Goal: Check status: Check status

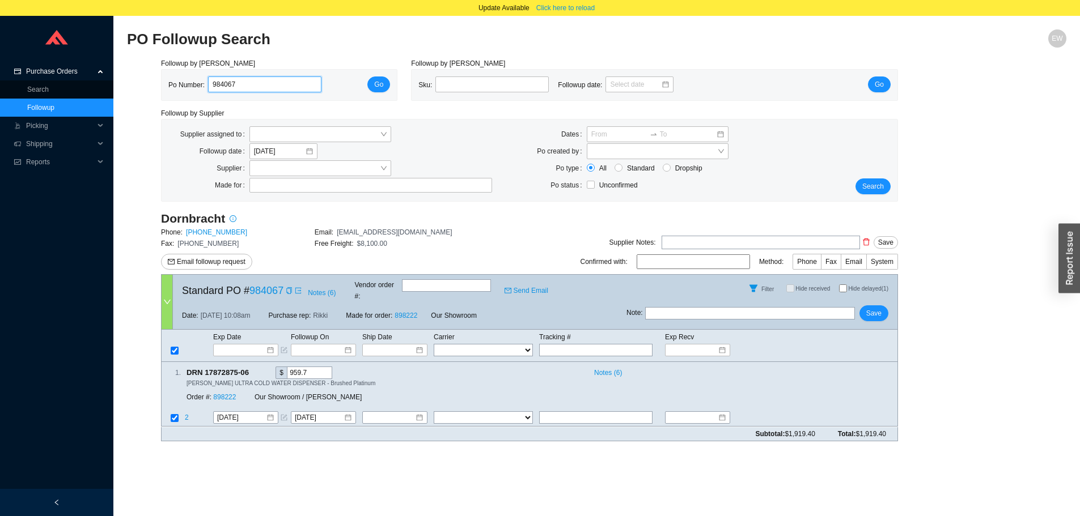
drag, startPoint x: 244, startPoint y: 83, endPoint x: 190, endPoint y: 80, distance: 54.5
click at [190, 80] on div "Po Number: 984067" at bounding box center [249, 85] width 162 height 17
paste input "985021"
type input "985021"
click at [383, 88] on span "Go" at bounding box center [378, 84] width 9 height 11
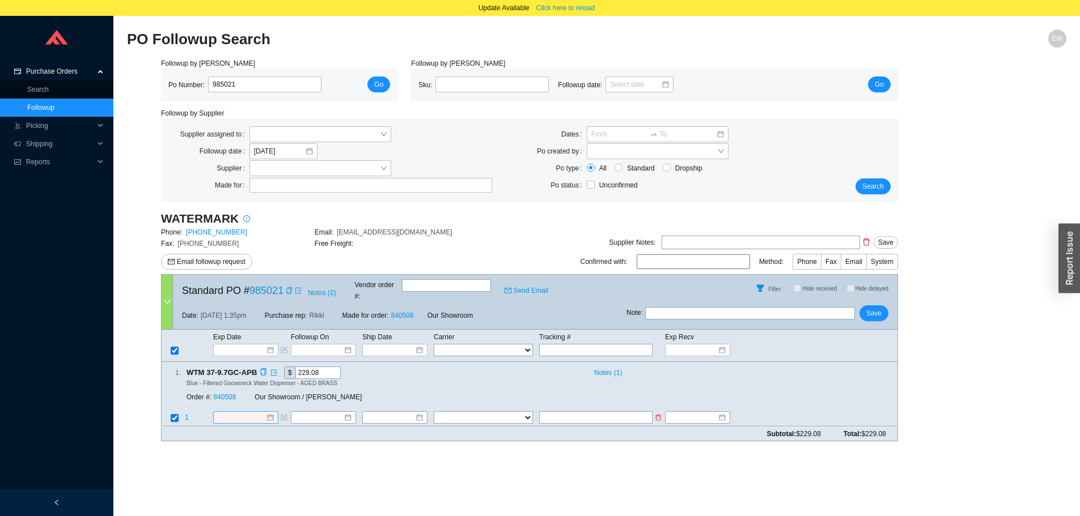
click at [269, 413] on div at bounding box center [245, 418] width 57 height 11
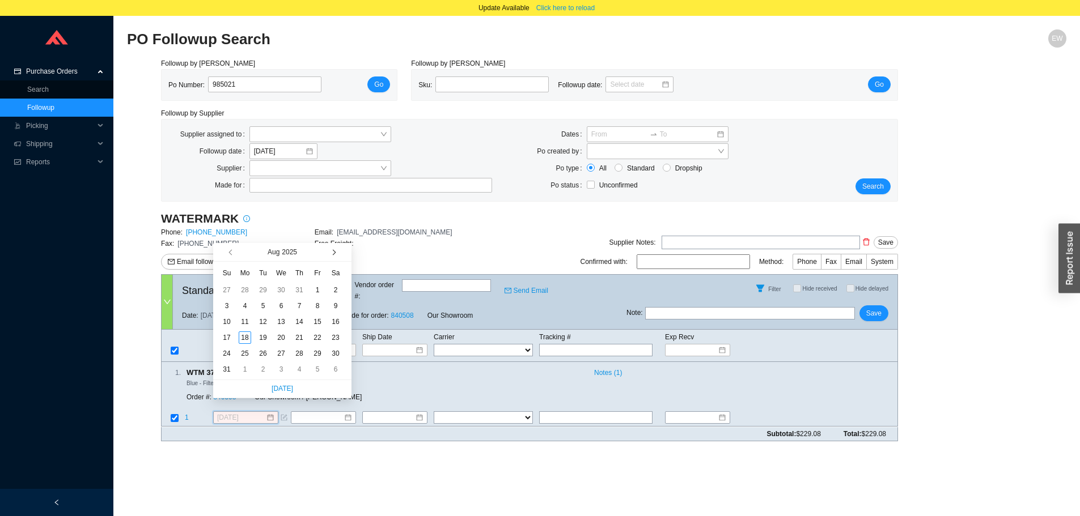
type input "[DATE]"
click at [330, 253] on span "button" at bounding box center [333, 252] width 6 height 6
type input "[DATE]"
click at [244, 353] on div "29" at bounding box center [245, 353] width 12 height 12
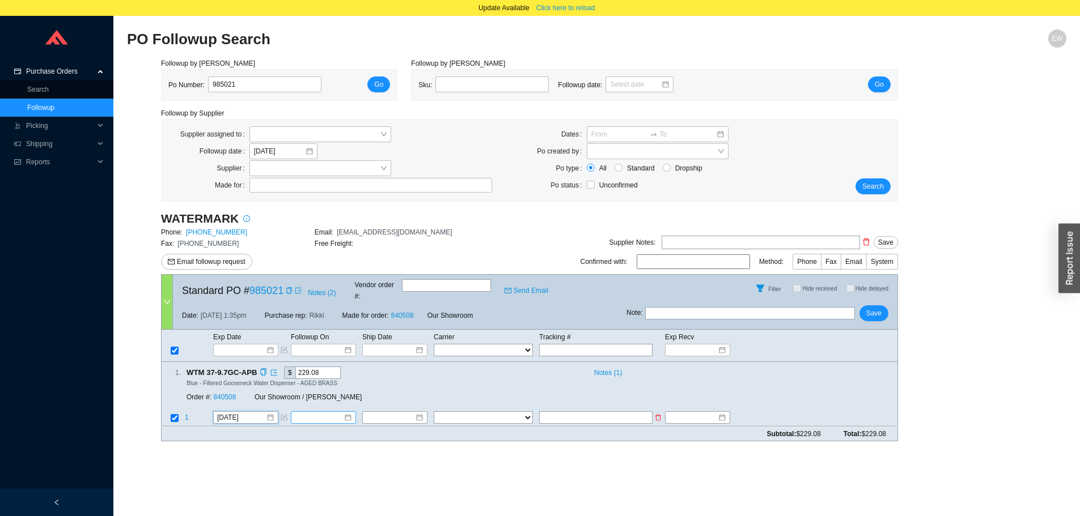
click at [344, 413] on div at bounding box center [323, 418] width 57 height 11
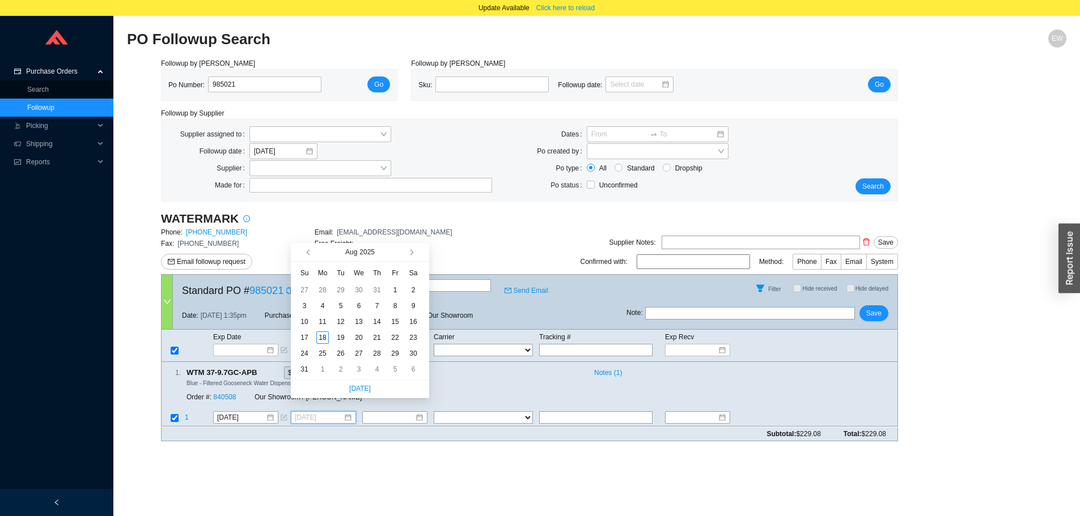
type input "[DATE]"
click at [412, 255] on span "button" at bounding box center [411, 252] width 6 height 6
type input "[DATE]"
click at [322, 335] on div "22" at bounding box center [322, 338] width 12 height 12
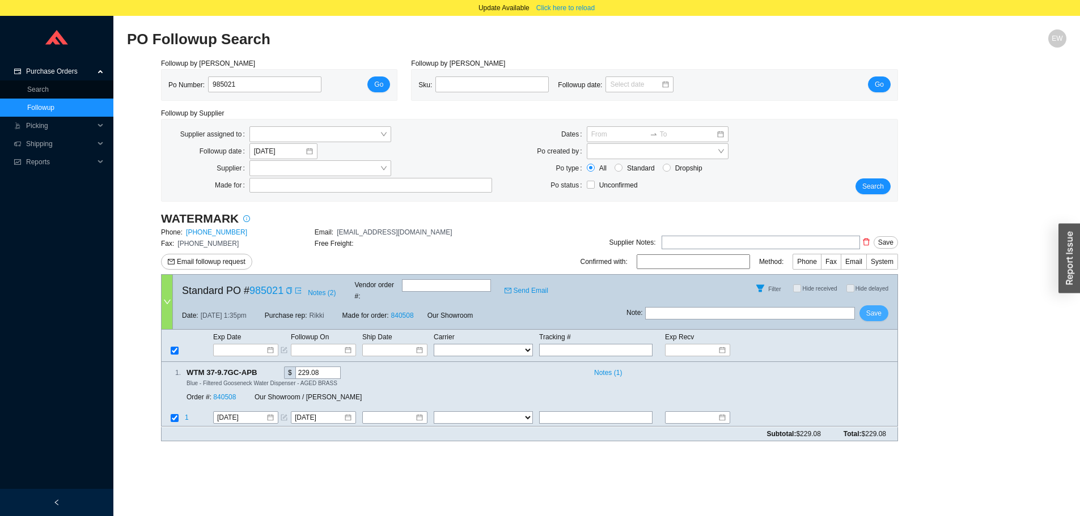
click at [878, 306] on button "Save" at bounding box center [873, 314] width 29 height 16
drag, startPoint x: 270, startPoint y: 80, endPoint x: 141, endPoint y: 79, distance: 129.2
click at [142, 79] on div "Followup by PO Po Number: 985021 Go Followup by Sku Sku: Followup date: Go Foll…" at bounding box center [596, 254] width 939 height 393
paste input "985376"
type input "985376"
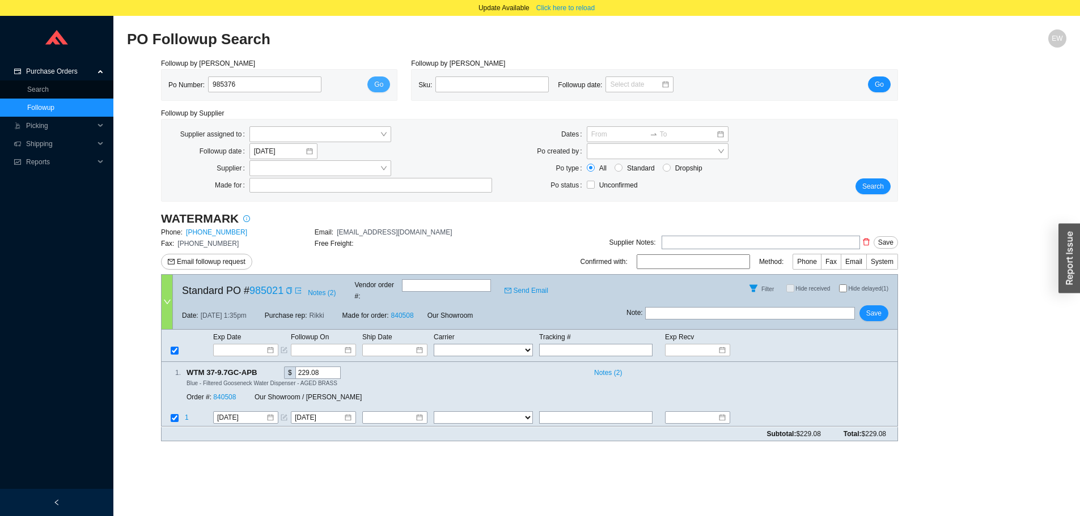
click at [374, 88] on button "Go" at bounding box center [378, 85] width 23 height 16
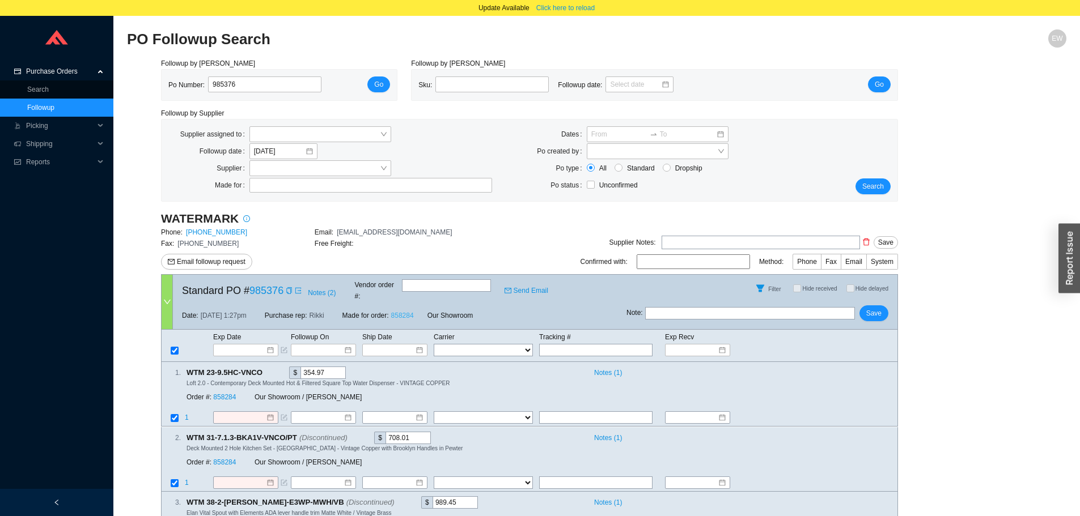
click at [410, 312] on link "858284" at bounding box center [402, 316] width 23 height 8
drag, startPoint x: 166, startPoint y: 82, endPoint x: 230, endPoint y: 83, distance: 63.5
click at [230, 83] on div "Po Number: 985376 Go" at bounding box center [279, 85] width 235 height 31
drag, startPoint x: 241, startPoint y: 283, endPoint x: 294, endPoint y: 283, distance: 53.3
click at [294, 283] on div "Standard PO # 985376 Notes ( 2 ) Vendor order # : Send Email" at bounding box center [399, 288] width 453 height 27
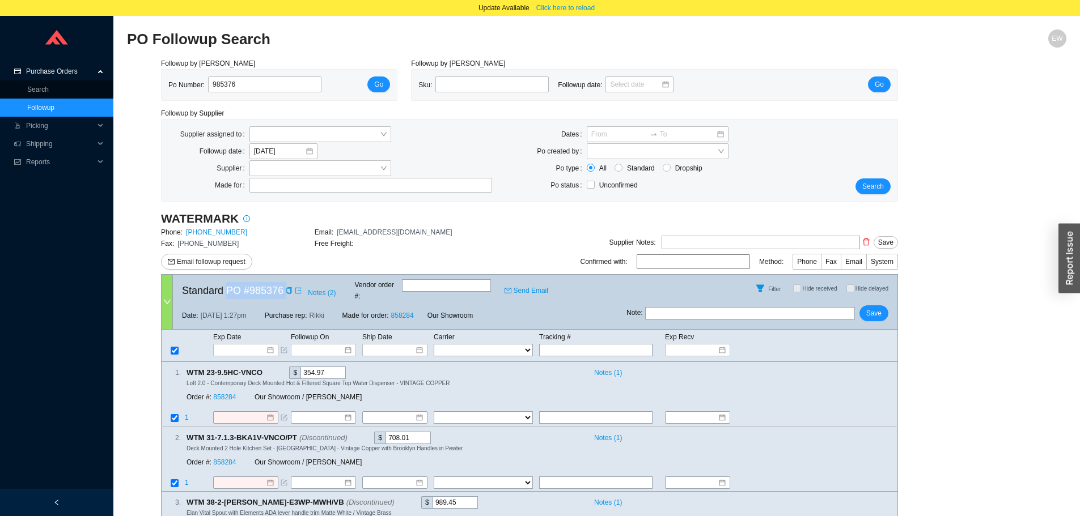
copy div "PO # 985376 Notes ( 2 )"
drag, startPoint x: 250, startPoint y: 79, endPoint x: 198, endPoint y: 92, distance: 53.3
click at [189, 88] on div "Po Number: 985376" at bounding box center [249, 85] width 162 height 17
paste input "985418"
type input "985418"
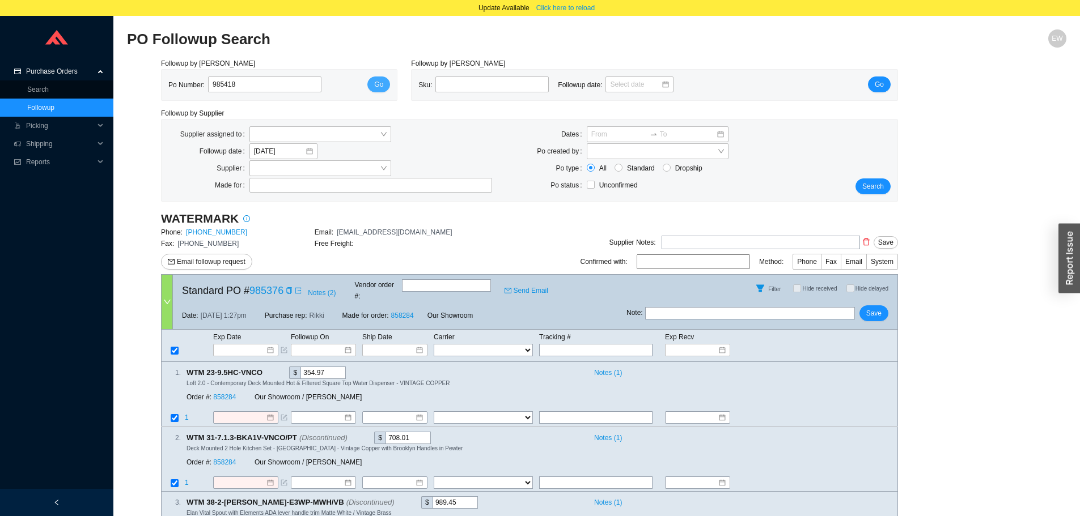
drag, startPoint x: 391, startPoint y: 82, endPoint x: 381, endPoint y: 78, distance: 10.2
click at [388, 80] on div "Po Number: 985418 Go" at bounding box center [279, 85] width 235 height 31
click at [380, 78] on button "Go" at bounding box center [378, 85] width 23 height 16
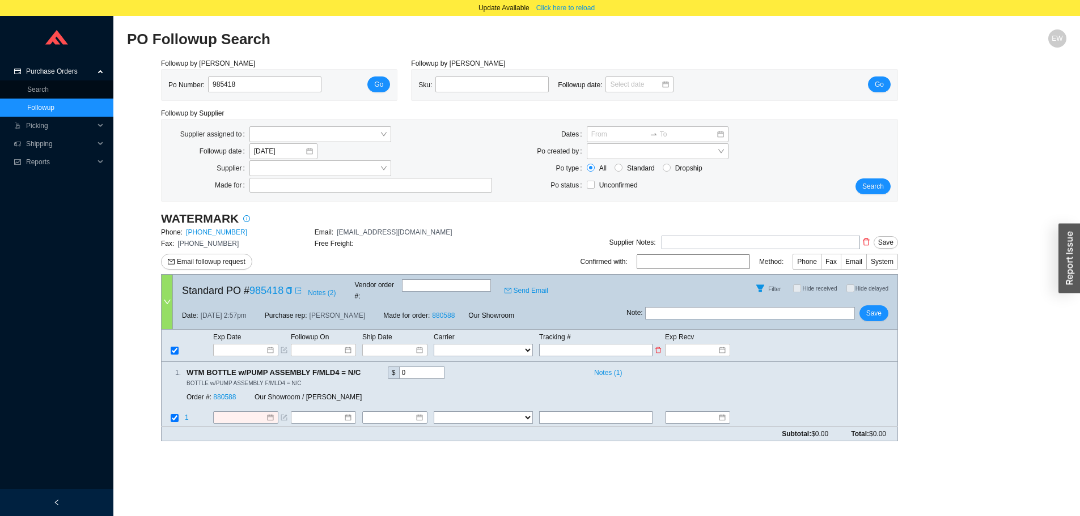
paste input "444740974710"
type input "444740974710"
click at [502, 344] on select "FedEx UPS ---------------- 2 Day Transportation INC A&B Freight A. [PERSON_NAME…" at bounding box center [483, 350] width 99 height 12
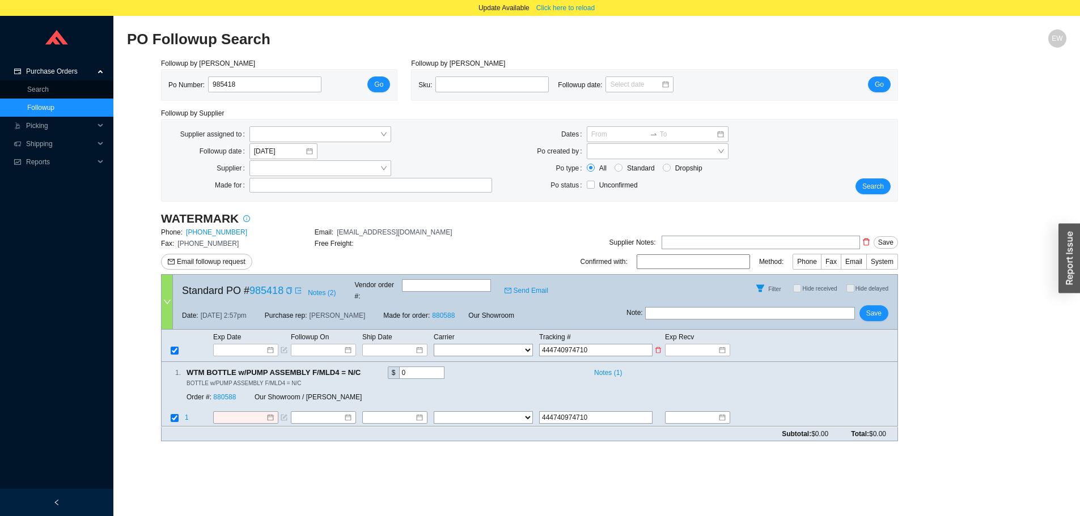
select select "1"
click at [434, 344] on select "FedEx UPS ---------------- 2 Day Transportation INC A&B Freight A. [PERSON_NAME…" at bounding box center [483, 350] width 99 height 12
select select "1"
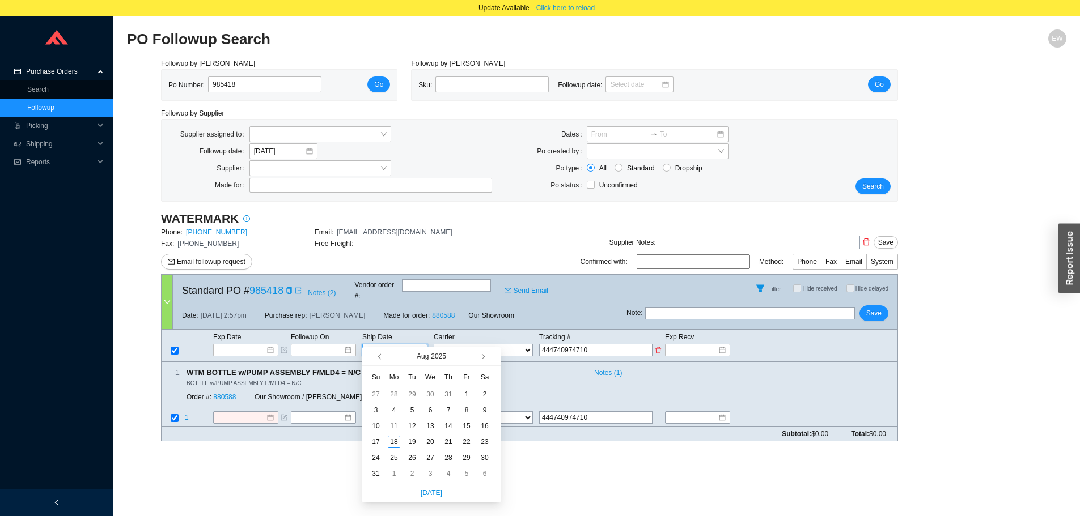
click at [413, 345] on input at bounding box center [391, 350] width 48 height 11
type input "[DATE]"
click at [396, 439] on div "18" at bounding box center [394, 442] width 12 height 12
type input "[DATE]"
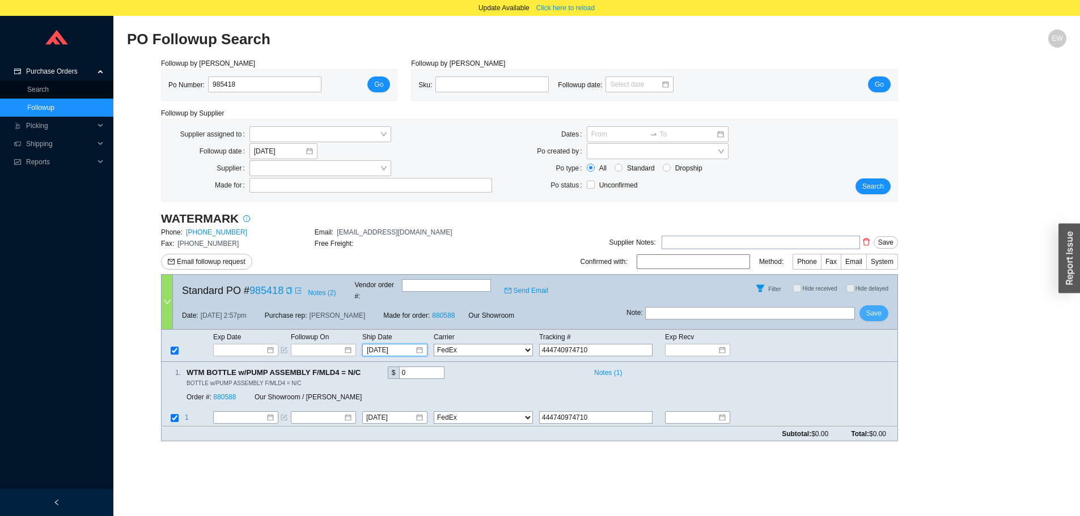
click at [877, 308] on span "Save" at bounding box center [873, 313] width 15 height 11
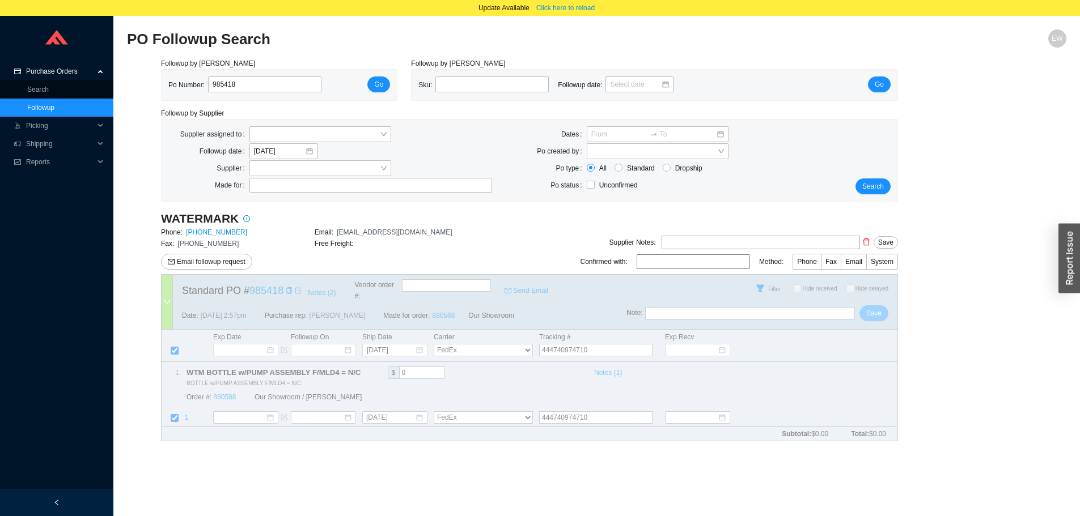
select select "1"
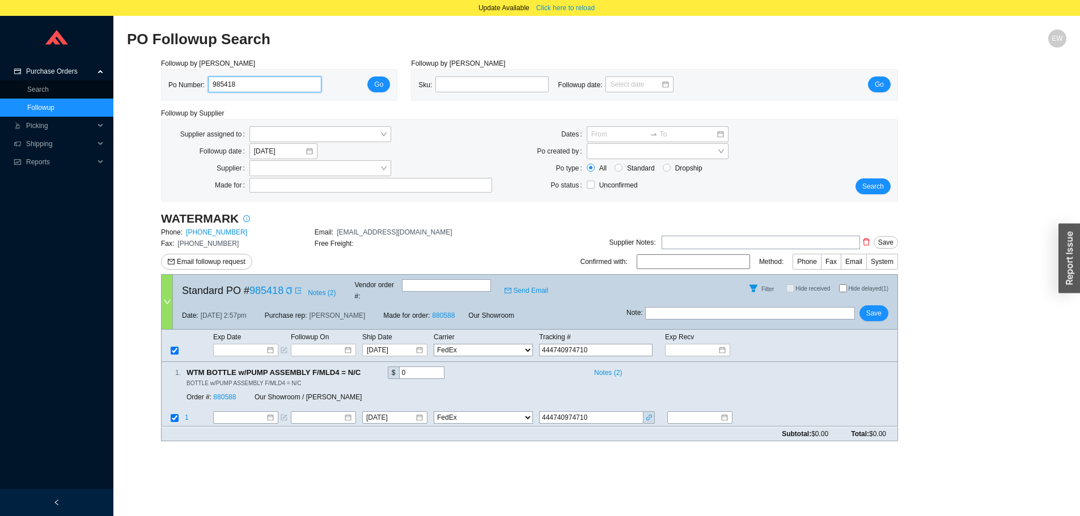
drag, startPoint x: 240, startPoint y: 87, endPoint x: 188, endPoint y: 73, distance: 53.6
click at [190, 75] on div "Po Number: 985418 Go" at bounding box center [279, 85] width 235 height 31
paste input "985432"
type input "985432"
click at [375, 80] on span "Go" at bounding box center [378, 84] width 9 height 11
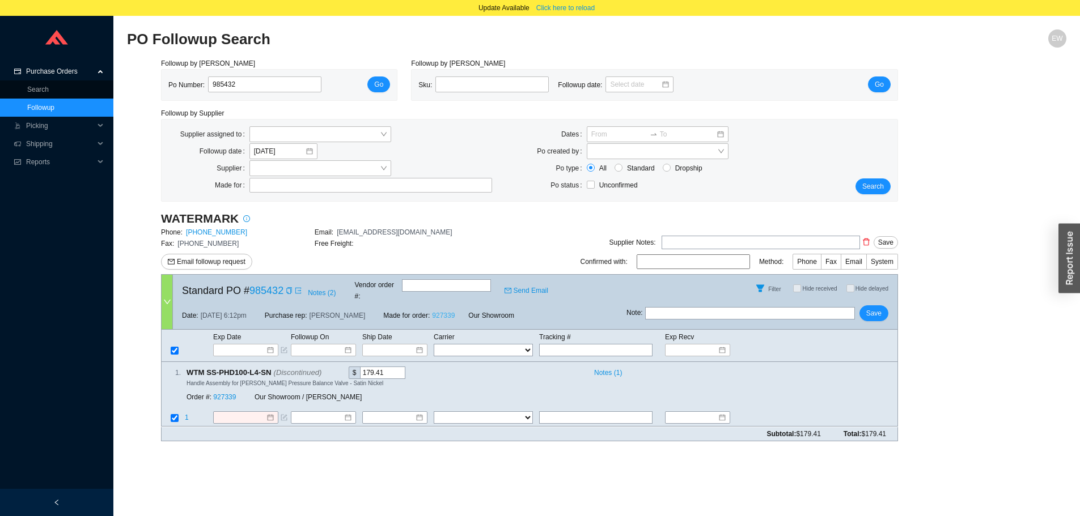
click at [432, 312] on link "927339" at bounding box center [443, 316] width 23 height 8
drag, startPoint x: 224, startPoint y: 287, endPoint x: 286, endPoint y: 287, distance: 61.8
click at [286, 287] on div "Standard PO # 985432 Notes ( 2 ) Vendor order # : Send Email" at bounding box center [399, 288] width 453 height 27
copy div "PO # 985432 Notes ( 2 )"
drag, startPoint x: 268, startPoint y: 91, endPoint x: 210, endPoint y: 84, distance: 58.2
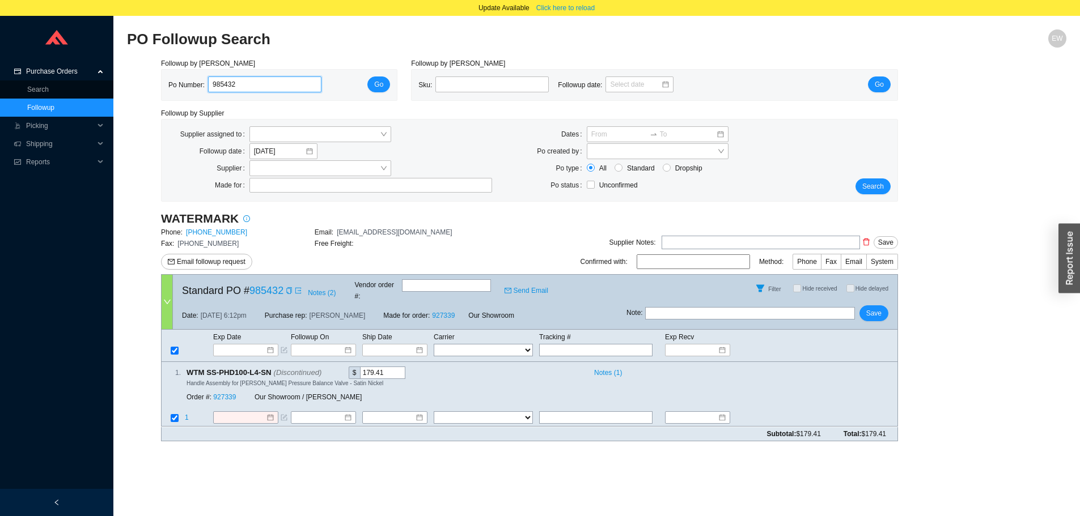
click at [200, 86] on div "Po Number: 985432" at bounding box center [249, 85] width 162 height 17
paste input "985291"
type input "985291"
click at [368, 82] on div "Po Number: 985291 Go" at bounding box center [279, 85] width 222 height 17
click at [374, 80] on button "Go" at bounding box center [378, 85] width 23 height 16
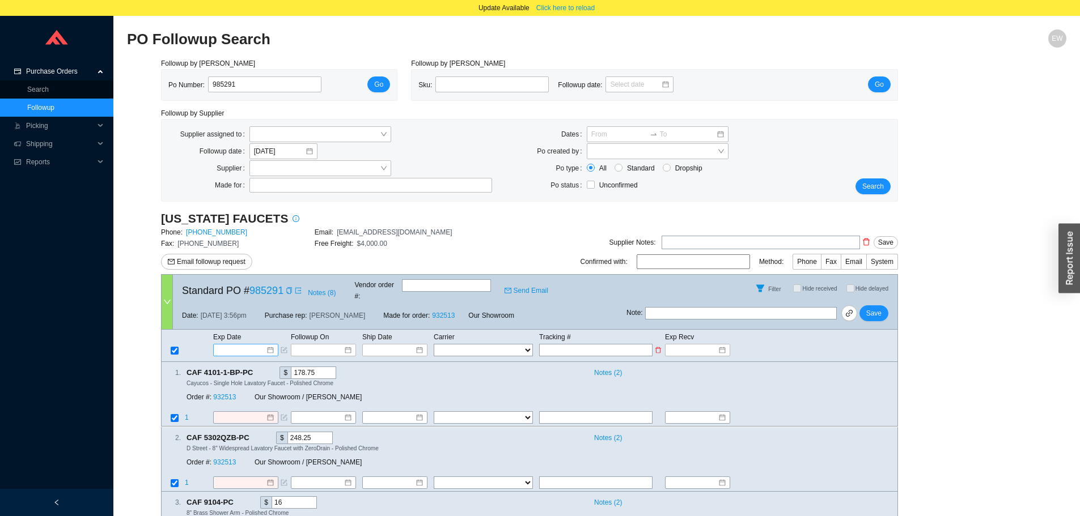
click at [265, 345] on input at bounding box center [242, 350] width 48 height 11
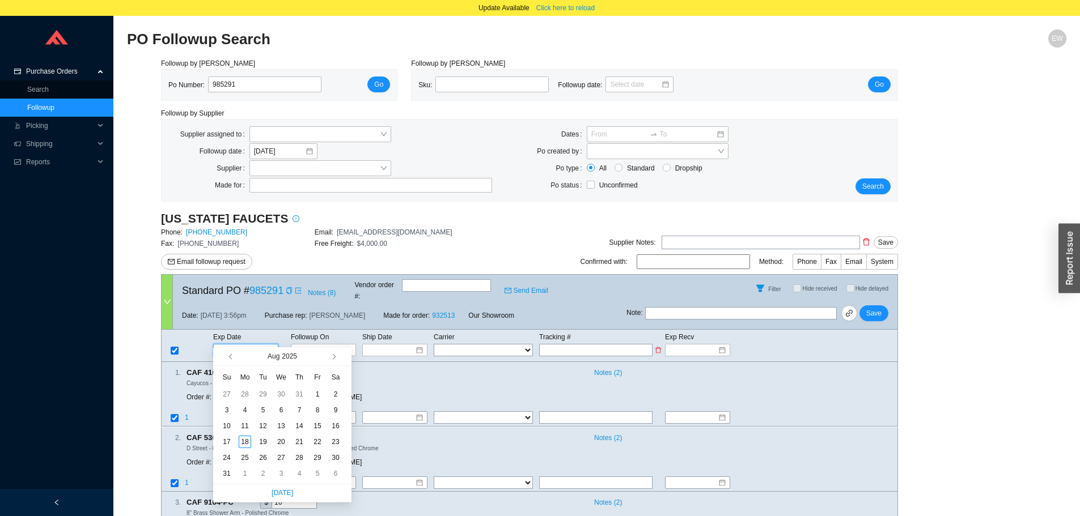
click at [319, 343] on td at bounding box center [325, 350] width 71 height 14
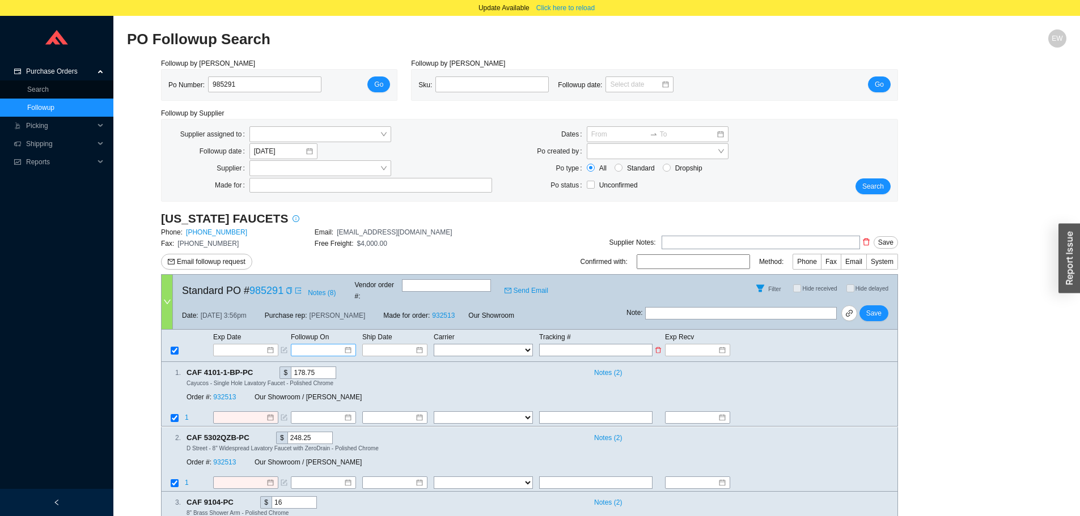
click at [323, 345] on input at bounding box center [319, 350] width 48 height 11
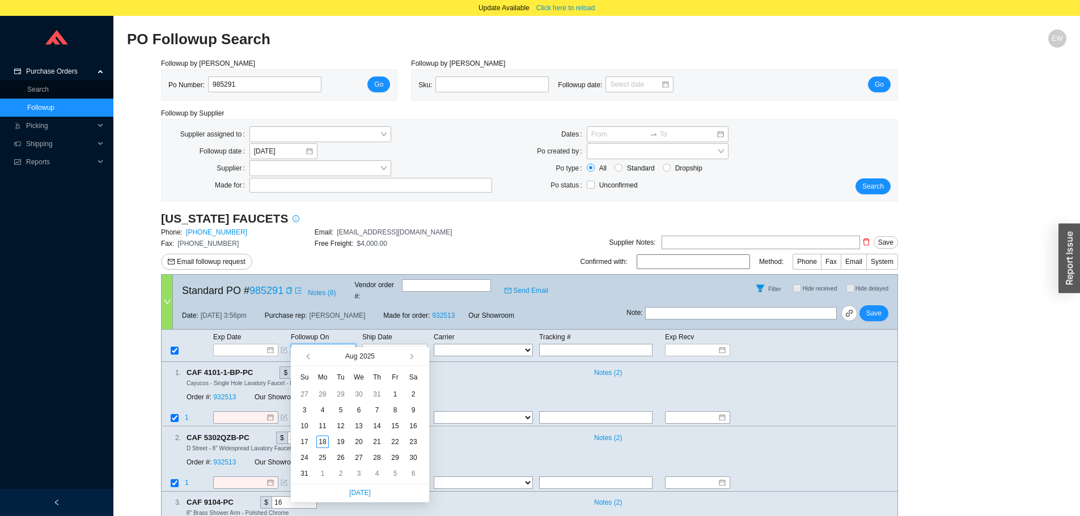
type input "[DATE]"
click at [404, 355] on div "[DATE]" at bounding box center [360, 356] width 90 height 18
click at [406, 357] on button "button" at bounding box center [410, 356] width 11 height 18
type input "[DATE]"
click at [321, 470] on div "6" at bounding box center [322, 474] width 12 height 12
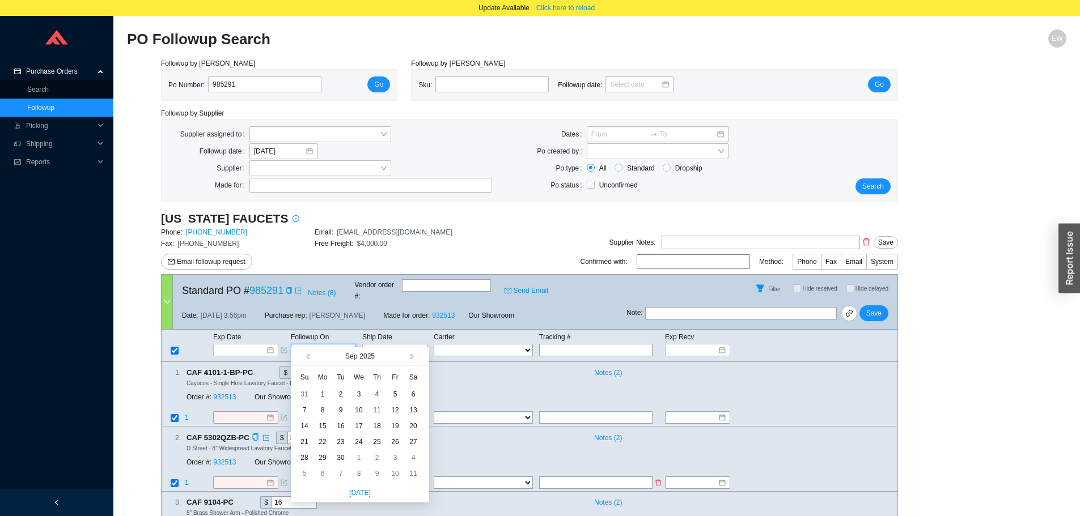
type input "[DATE]"
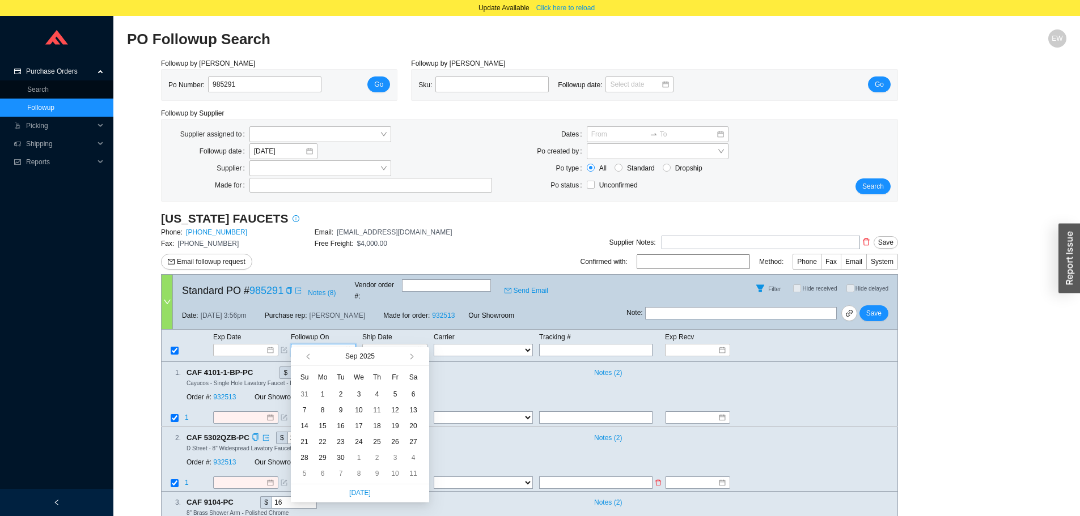
type input "[DATE]"
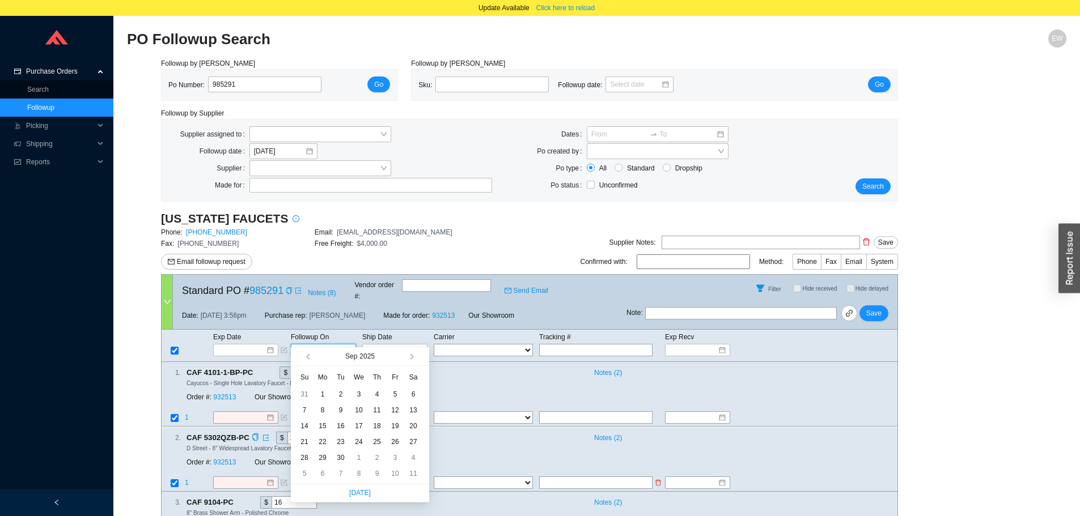
type input "[DATE]"
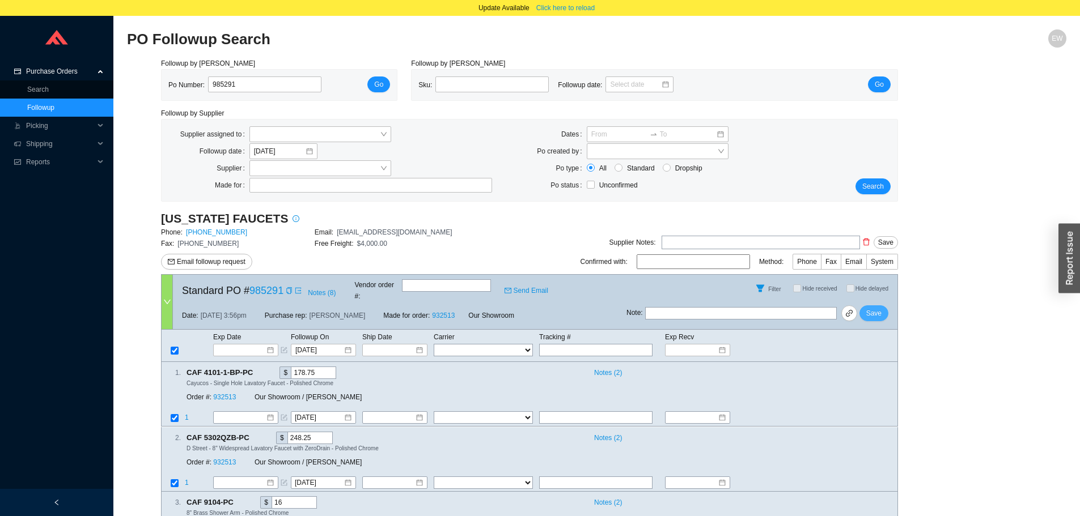
click at [880, 308] on span "Save" at bounding box center [873, 313] width 15 height 11
drag, startPoint x: 252, startPoint y: 82, endPoint x: 183, endPoint y: 76, distance: 68.8
click at [183, 76] on div "Po Number: 985291 Go" at bounding box center [279, 85] width 235 height 31
paste input "981763"
type input "981763"
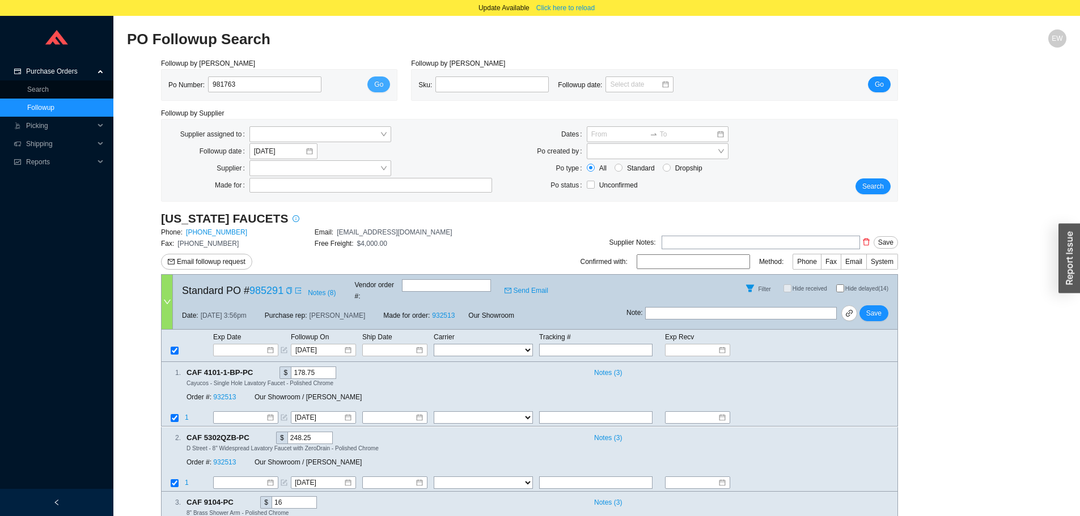
drag, startPoint x: 361, startPoint y: 87, endPoint x: 374, endPoint y: 86, distance: 13.1
click at [363, 87] on div "Po Number: 981763 Go" at bounding box center [279, 85] width 222 height 17
click at [374, 86] on button "Go" at bounding box center [378, 85] width 23 height 16
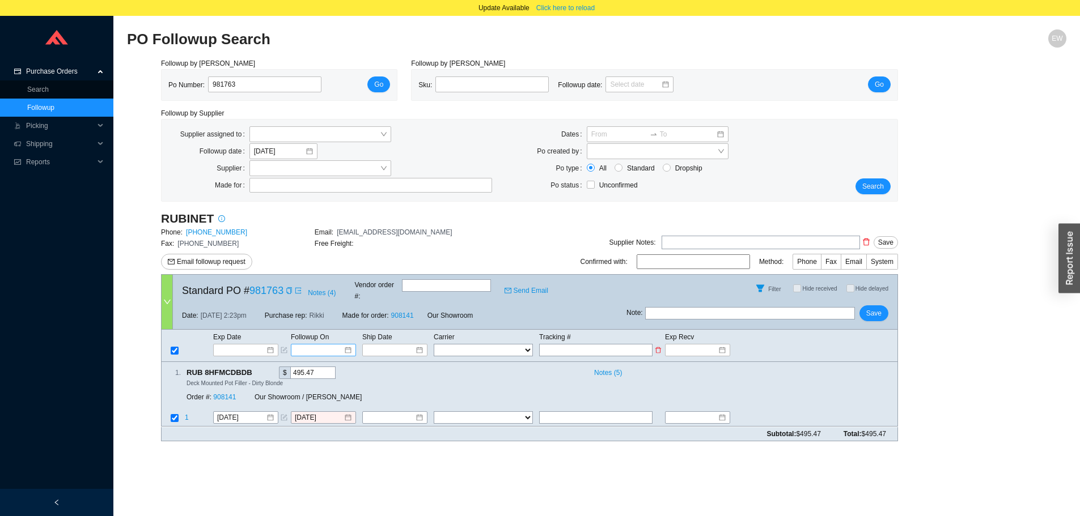
click at [342, 345] on input at bounding box center [319, 350] width 48 height 11
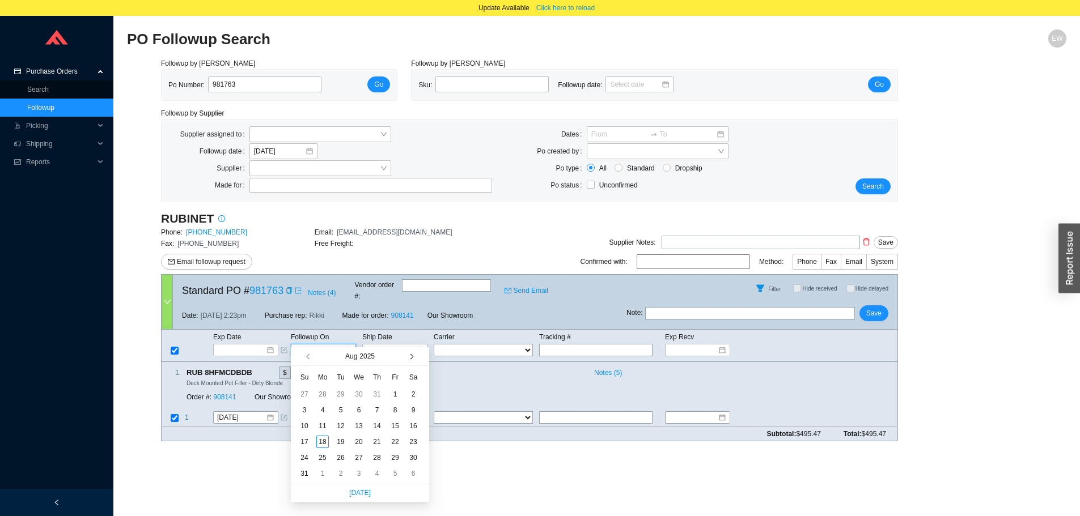
click at [408, 355] on button "button" at bounding box center [410, 356] width 11 height 18
type input "[DATE]"
click at [396, 396] on div "5" at bounding box center [395, 394] width 12 height 12
type input "[DATE]"
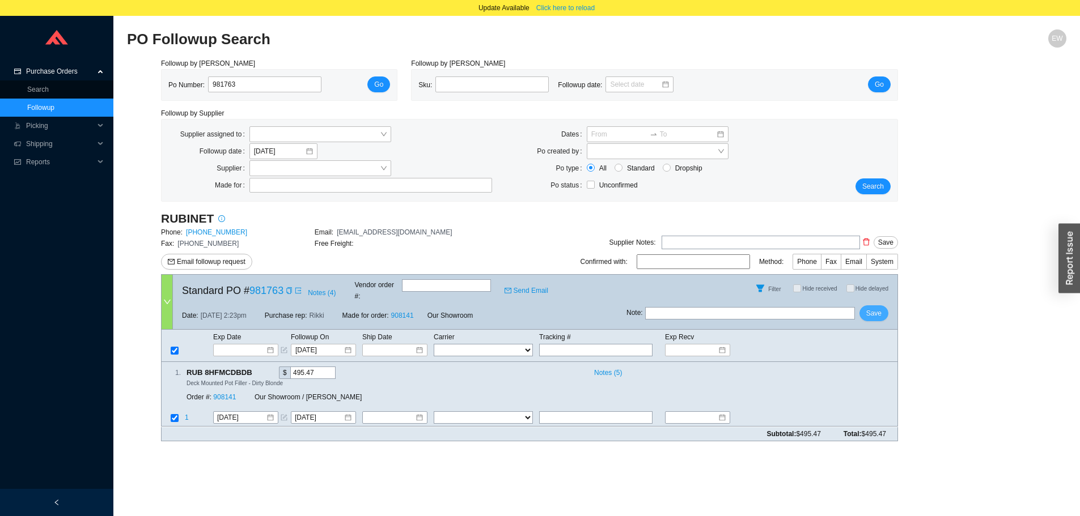
click at [879, 308] on span "Save" at bounding box center [873, 313] width 15 height 11
drag, startPoint x: 253, startPoint y: 80, endPoint x: 184, endPoint y: 78, distance: 68.6
click at [186, 78] on div "Po Number: 981763" at bounding box center [249, 85] width 162 height 17
paste input "983025"
type input "983025"
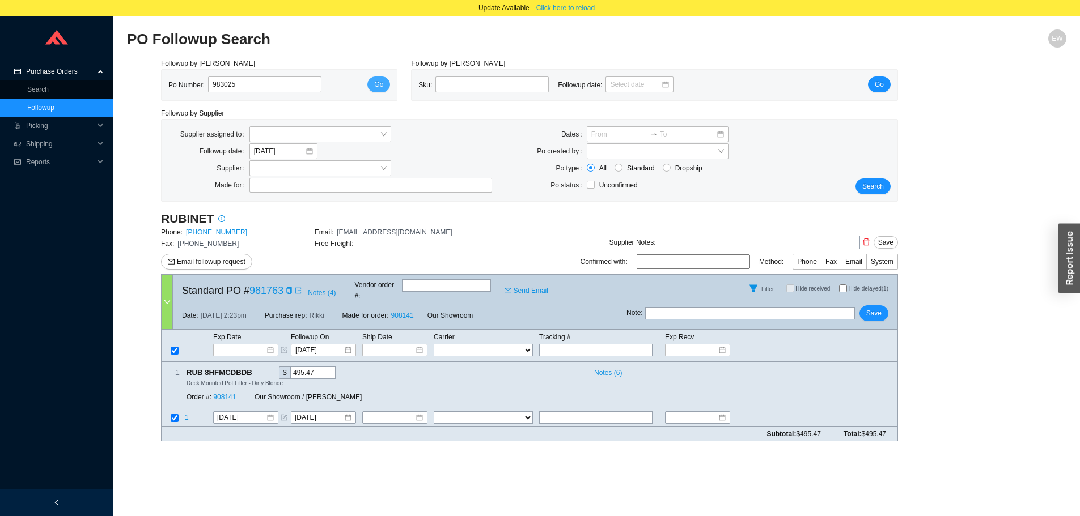
click at [381, 78] on button "Go" at bounding box center [378, 85] width 23 height 16
